Goal: Use online tool/utility: Utilize a website feature to perform a specific function

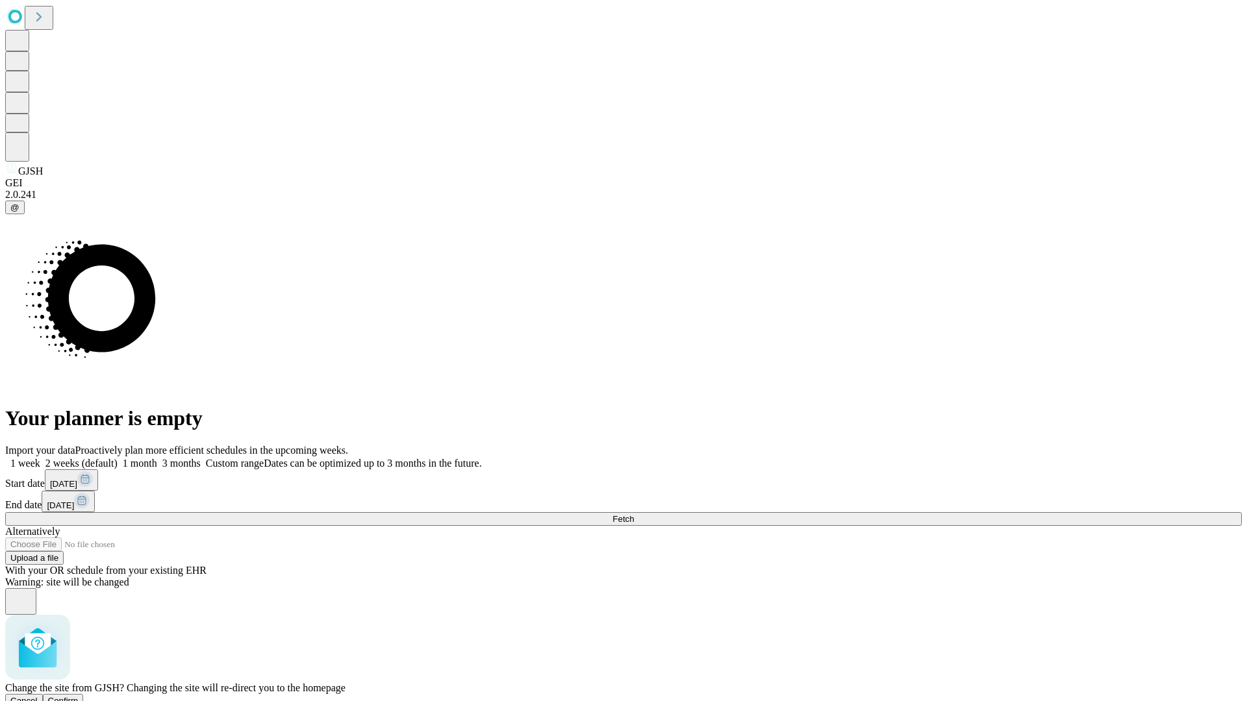
click at [79, 696] on span "Confirm" at bounding box center [63, 701] width 31 height 10
click at [118, 458] on label "2 weeks (default)" at bounding box center [78, 463] width 77 height 11
click at [634, 514] on span "Fetch" at bounding box center [622, 519] width 21 height 10
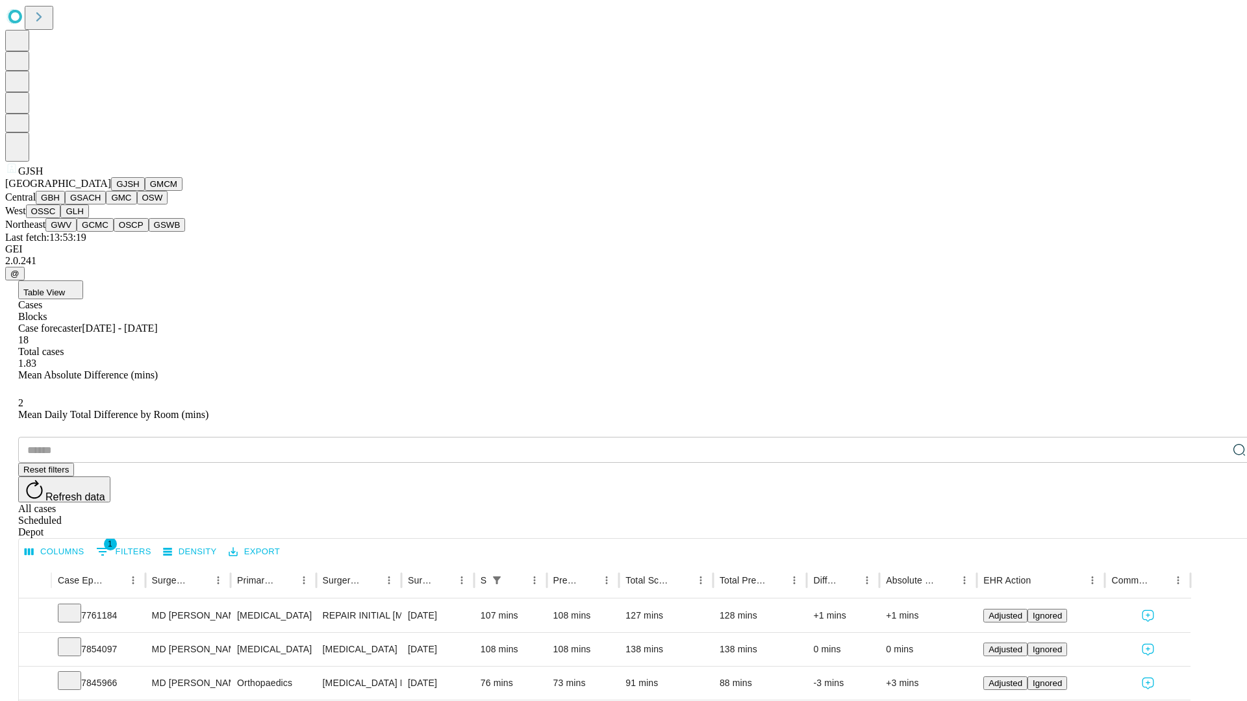
click at [145, 191] on button "GMCM" at bounding box center [164, 184] width 38 height 14
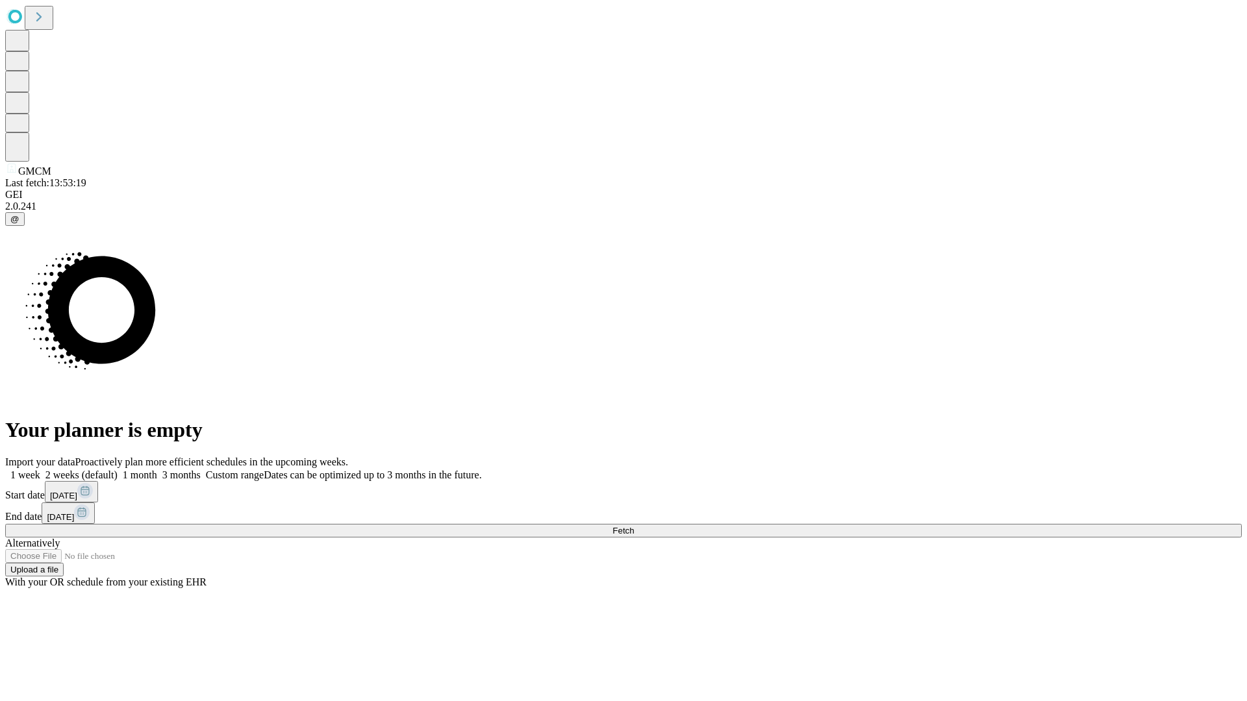
click at [118, 469] on label "2 weeks (default)" at bounding box center [78, 474] width 77 height 11
click at [634, 526] on span "Fetch" at bounding box center [622, 531] width 21 height 10
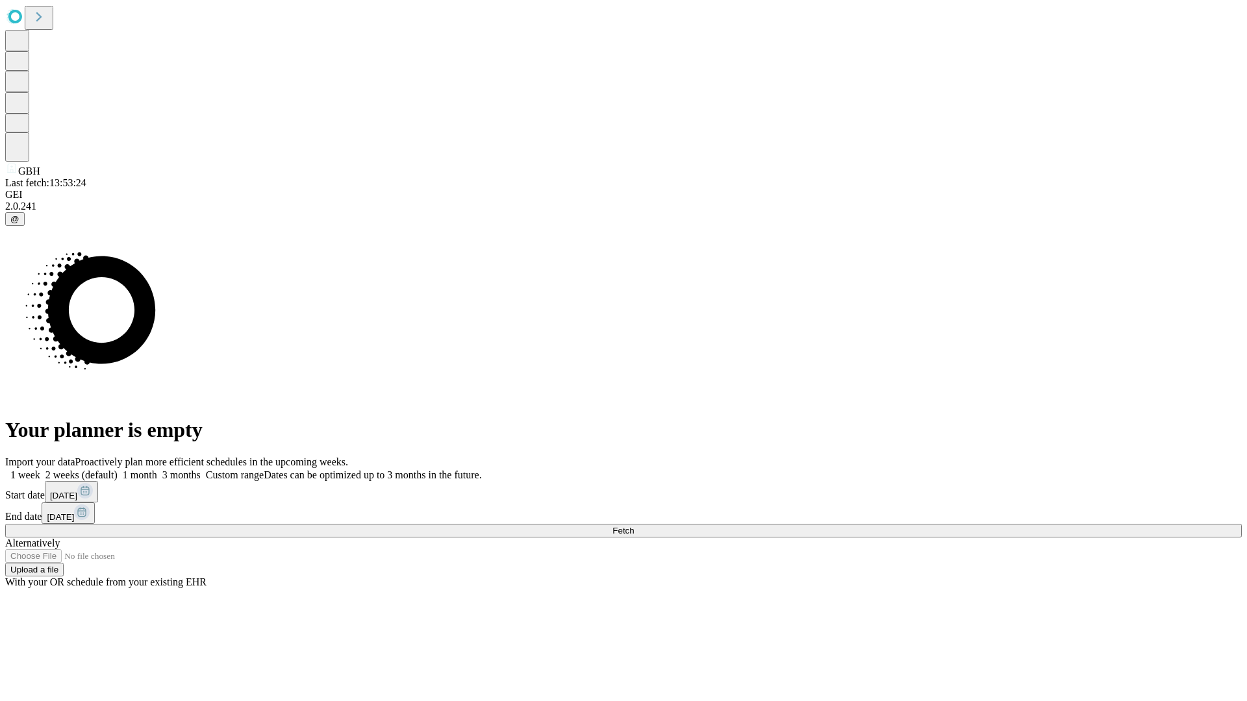
click at [118, 469] on label "2 weeks (default)" at bounding box center [78, 474] width 77 height 11
click at [634, 526] on span "Fetch" at bounding box center [622, 531] width 21 height 10
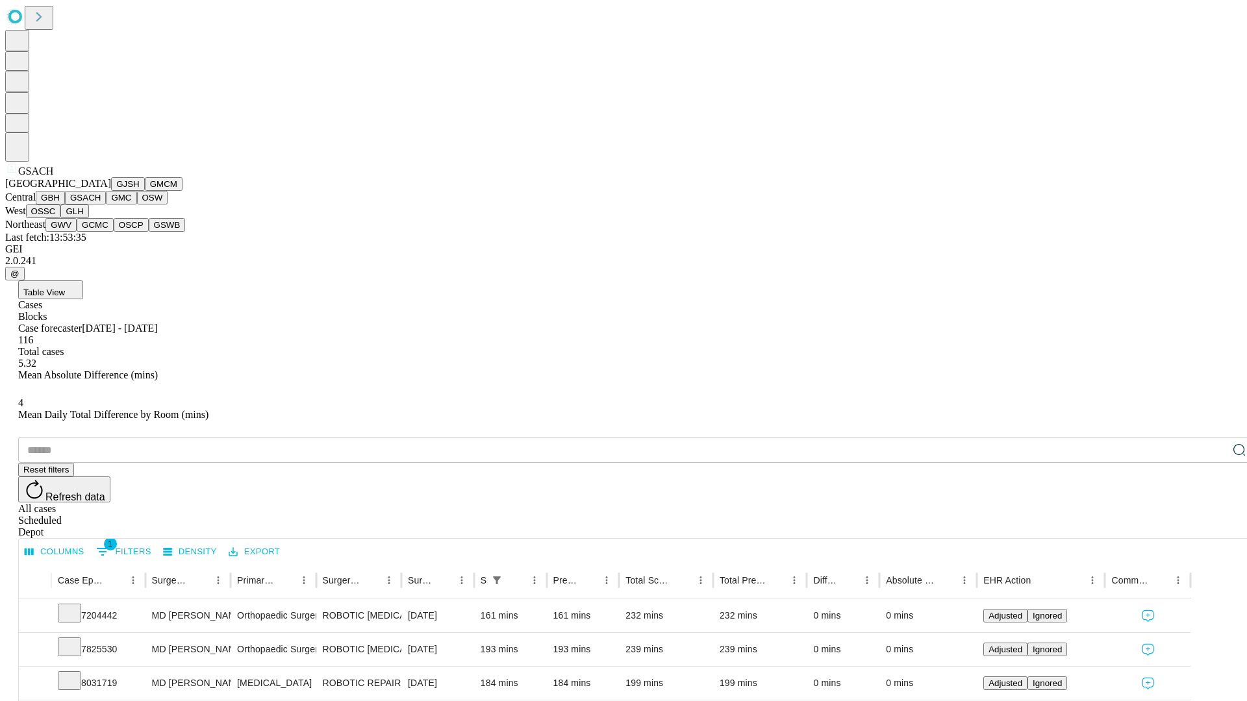
click at [106, 205] on button "GMC" at bounding box center [121, 198] width 31 height 14
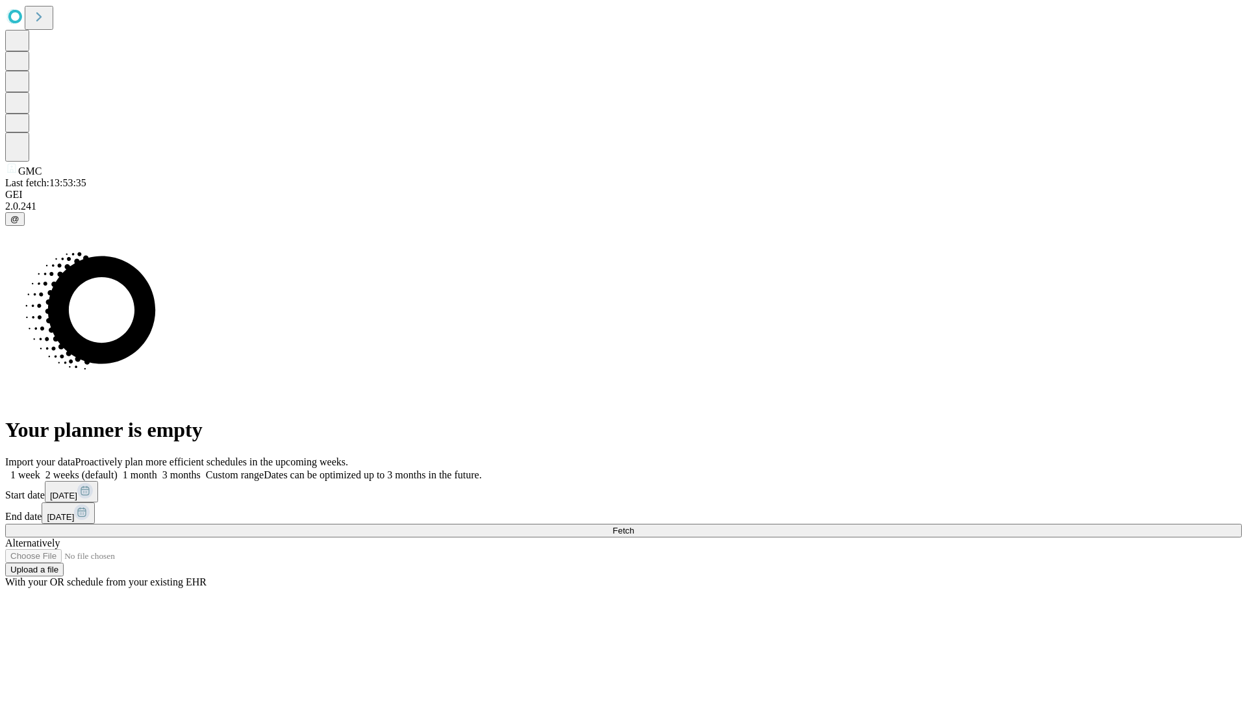
click at [634, 526] on span "Fetch" at bounding box center [622, 531] width 21 height 10
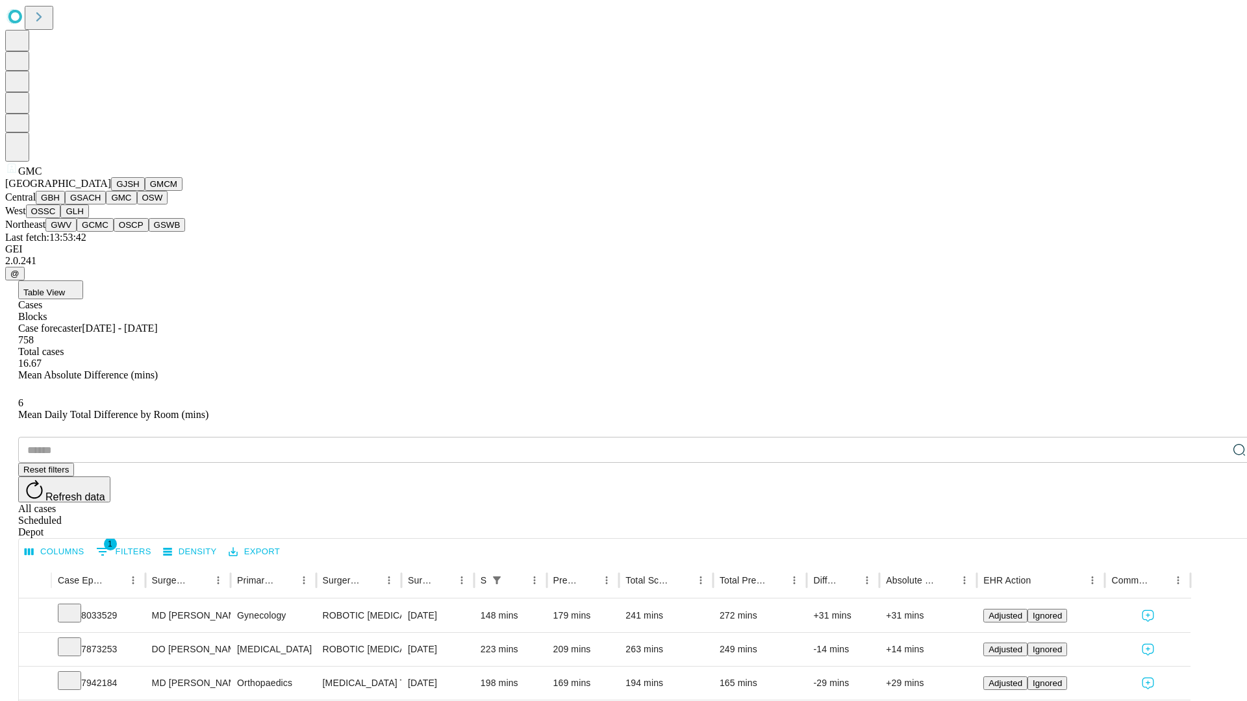
click at [137, 205] on button "OSW" at bounding box center [152, 198] width 31 height 14
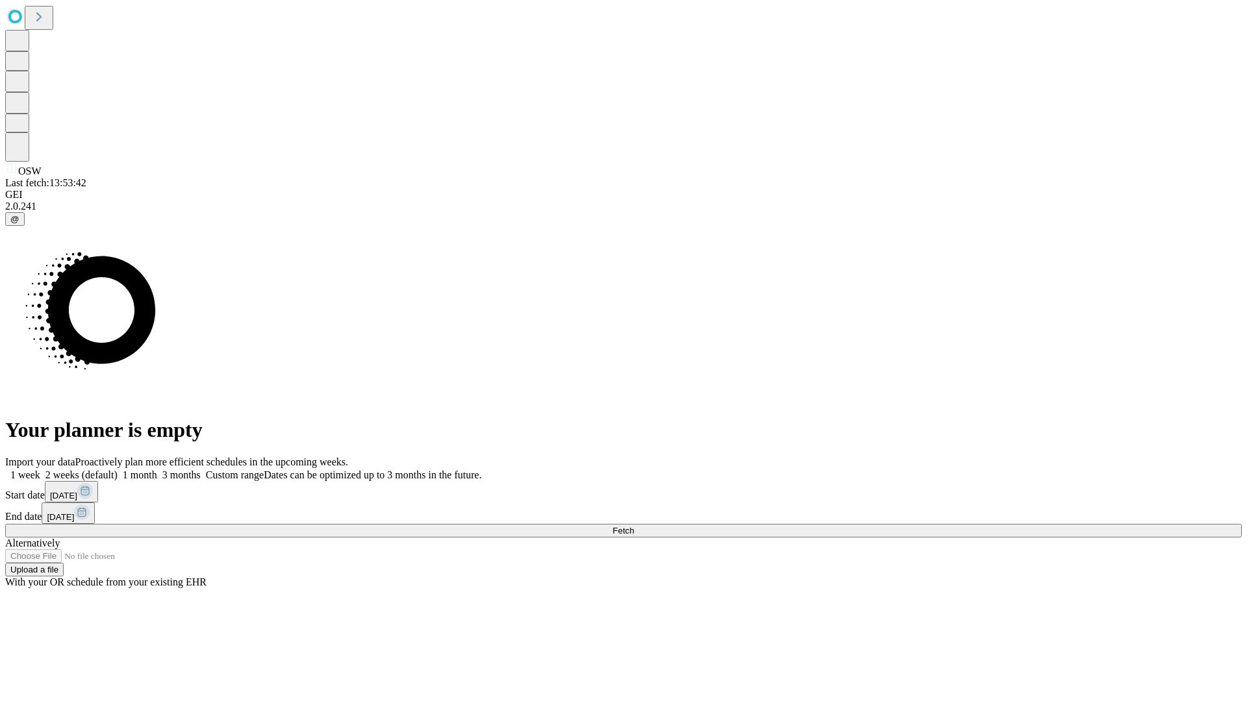
click at [118, 469] on label "2 weeks (default)" at bounding box center [78, 474] width 77 height 11
click at [634, 526] on span "Fetch" at bounding box center [622, 531] width 21 height 10
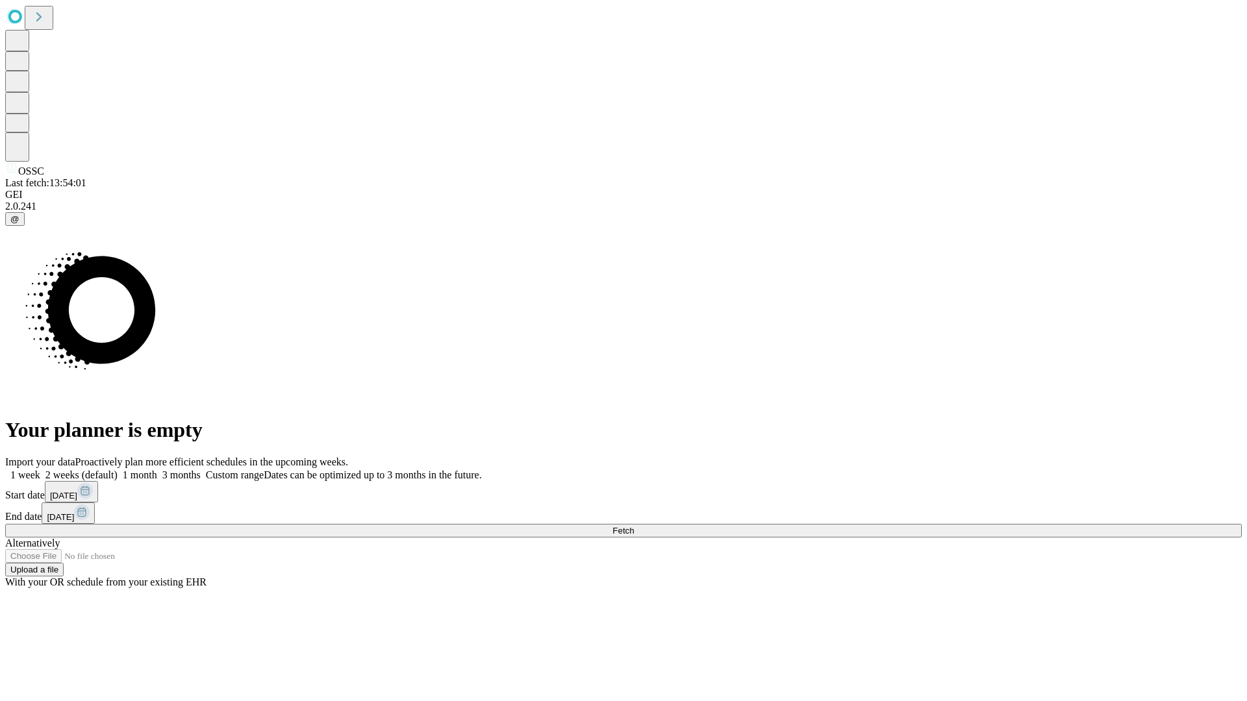
click at [118, 469] on label "2 weeks (default)" at bounding box center [78, 474] width 77 height 11
click at [634, 526] on span "Fetch" at bounding box center [622, 531] width 21 height 10
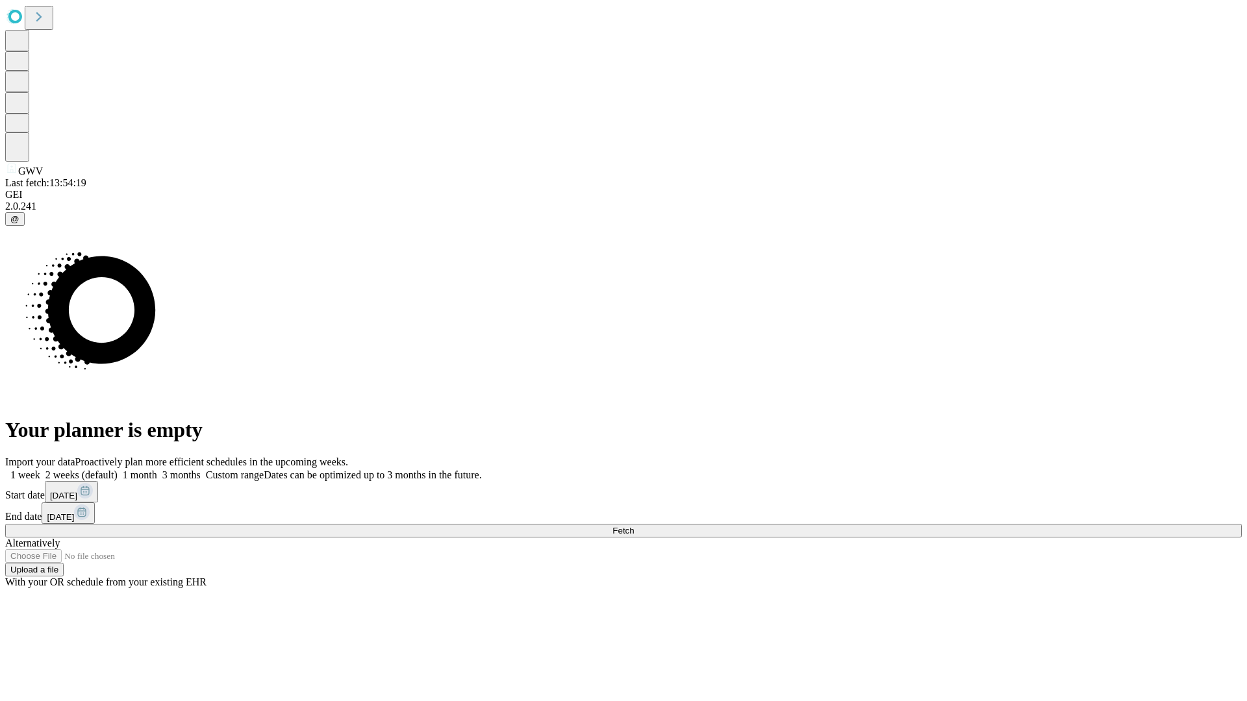
click at [118, 469] on label "2 weeks (default)" at bounding box center [78, 474] width 77 height 11
click at [634, 526] on span "Fetch" at bounding box center [622, 531] width 21 height 10
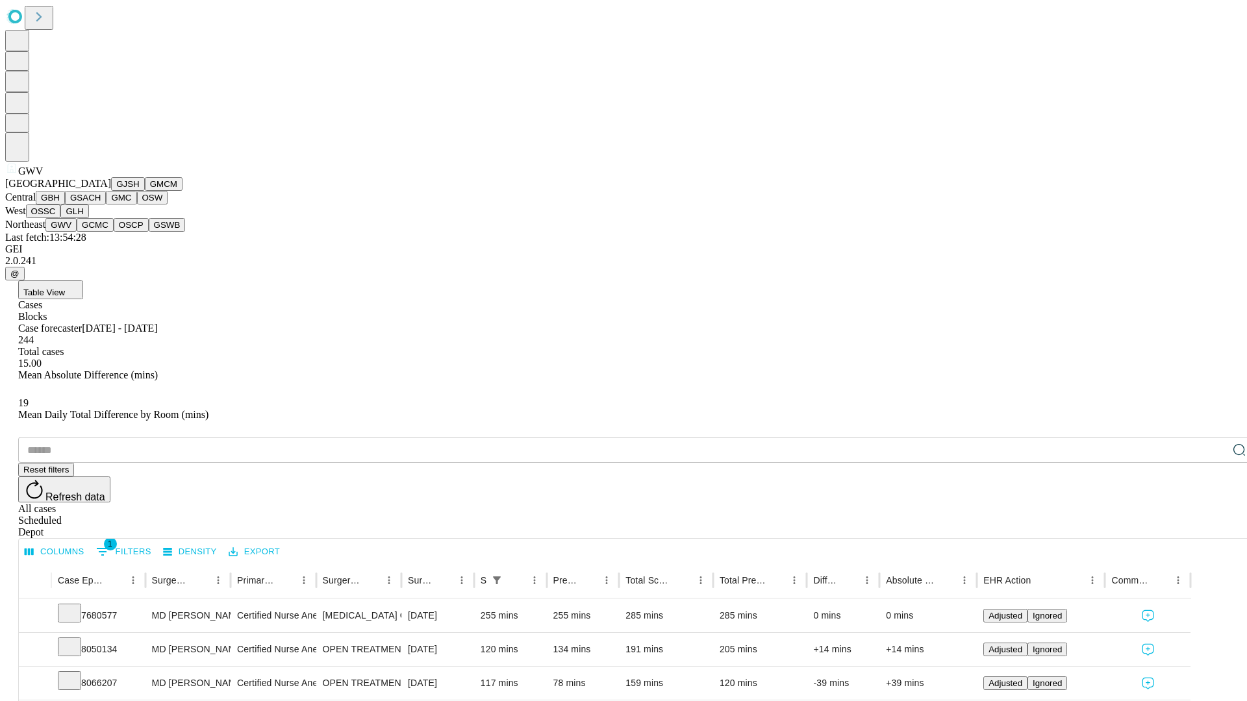
click at [101, 232] on button "GCMC" at bounding box center [95, 225] width 37 height 14
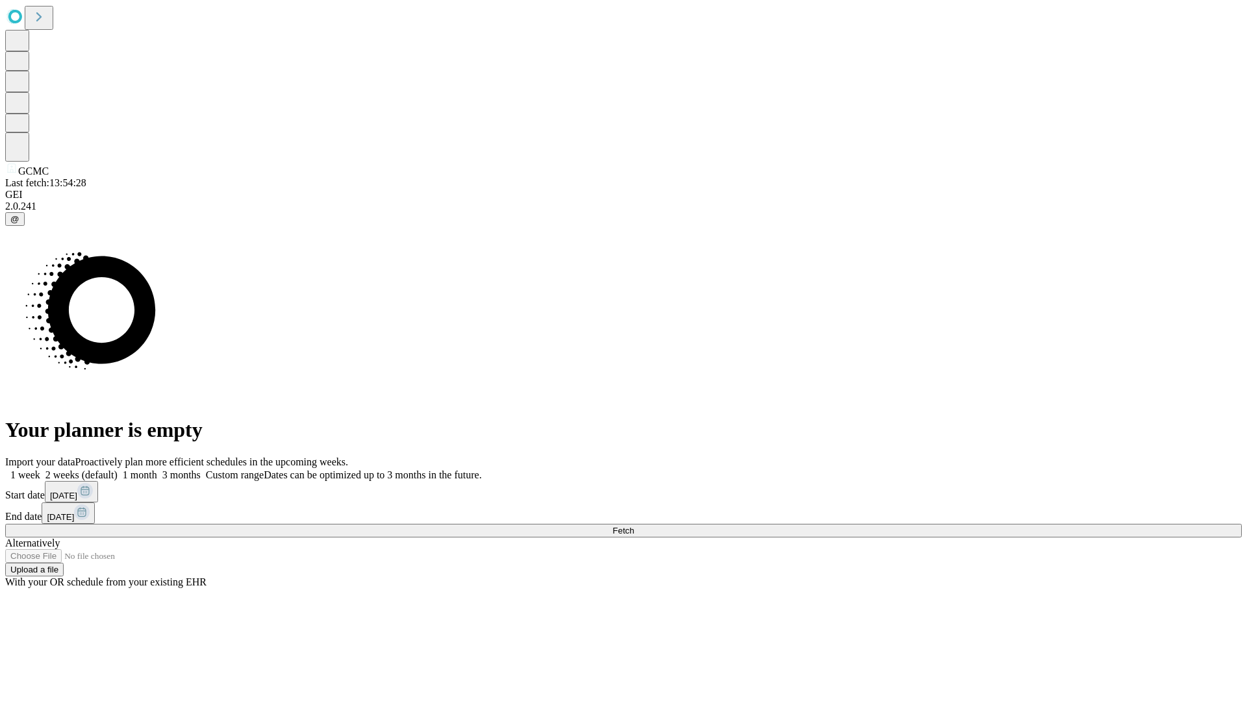
click at [118, 469] on label "2 weeks (default)" at bounding box center [78, 474] width 77 height 11
click at [634, 526] on span "Fetch" at bounding box center [622, 531] width 21 height 10
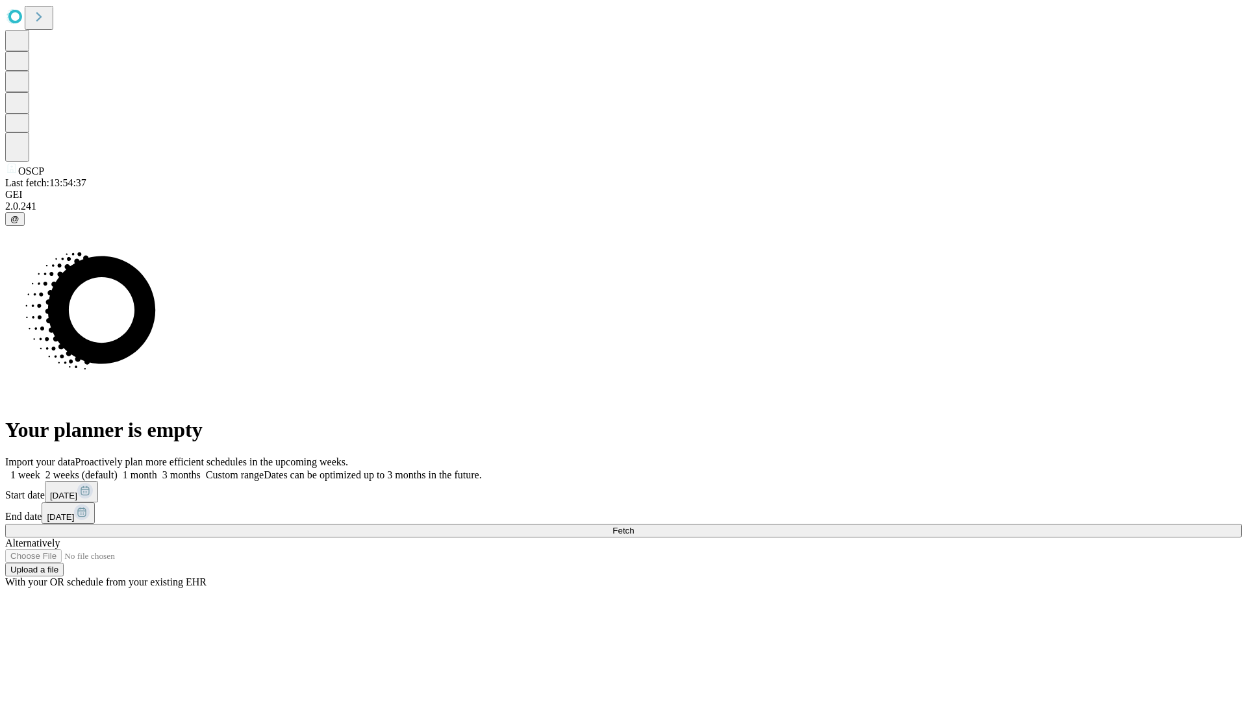
click at [634, 526] on span "Fetch" at bounding box center [622, 531] width 21 height 10
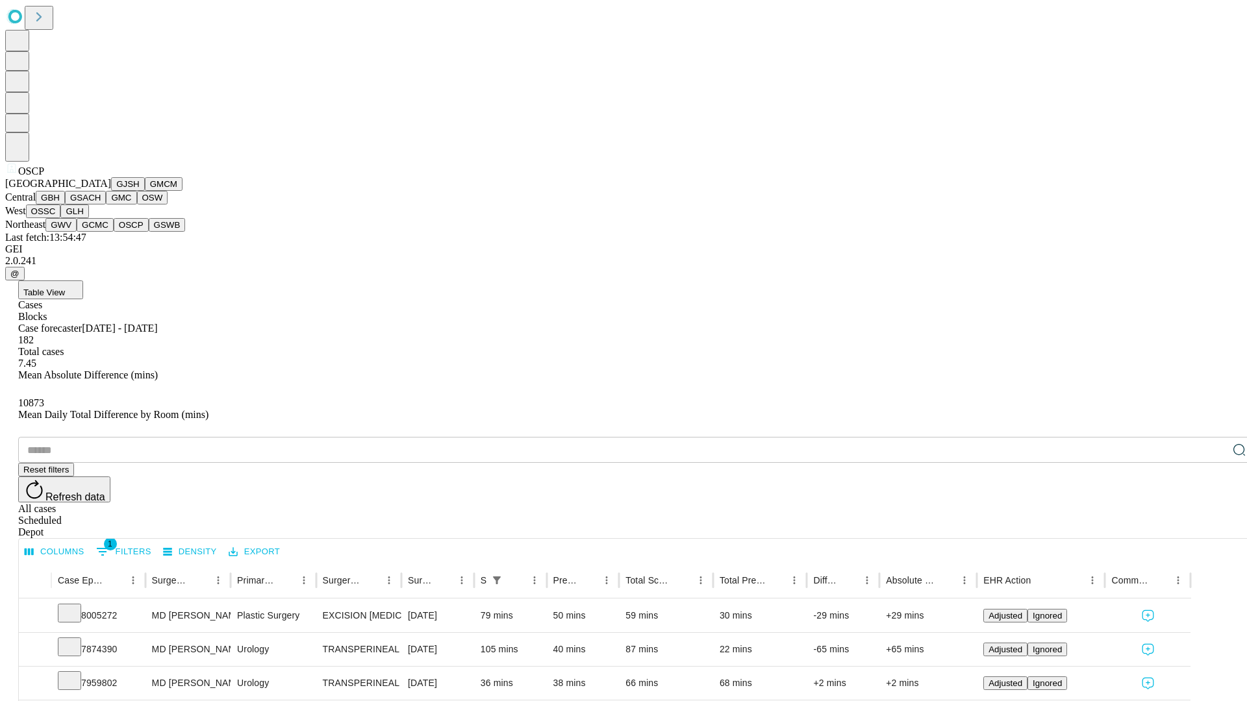
click at [149, 232] on button "GSWB" at bounding box center [167, 225] width 37 height 14
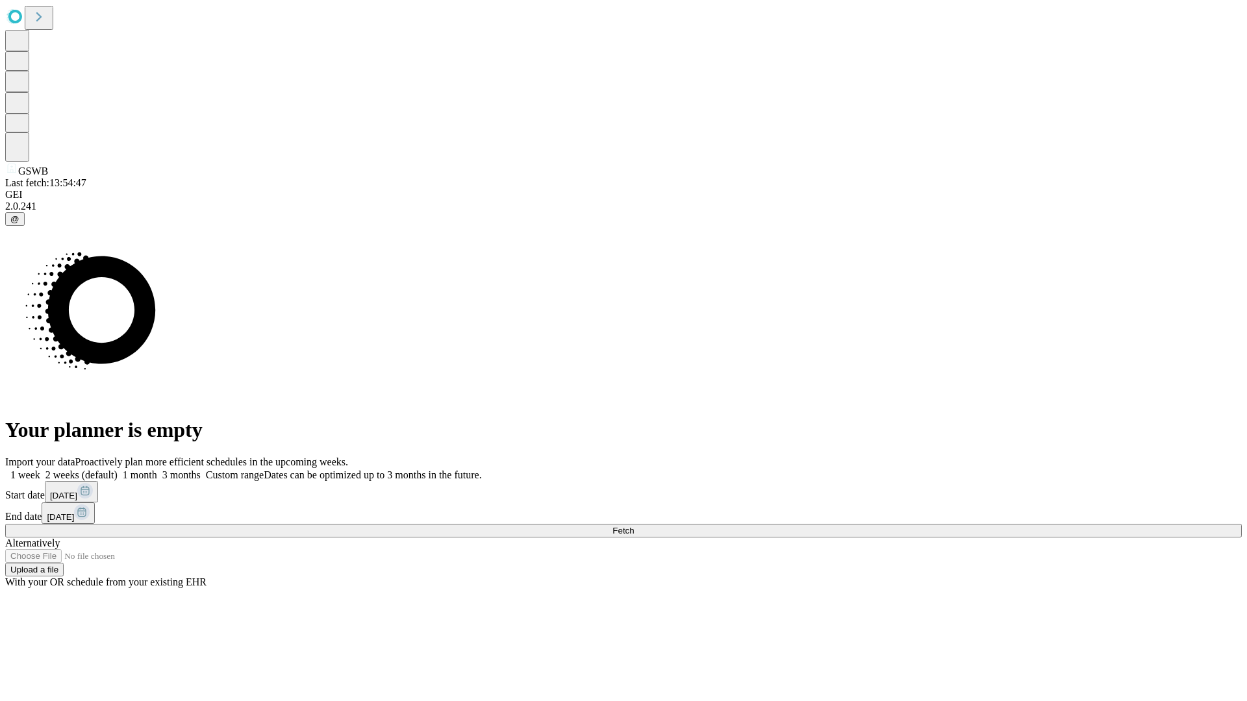
click at [634, 526] on span "Fetch" at bounding box center [622, 531] width 21 height 10
